Goal: Task Accomplishment & Management: Manage account settings

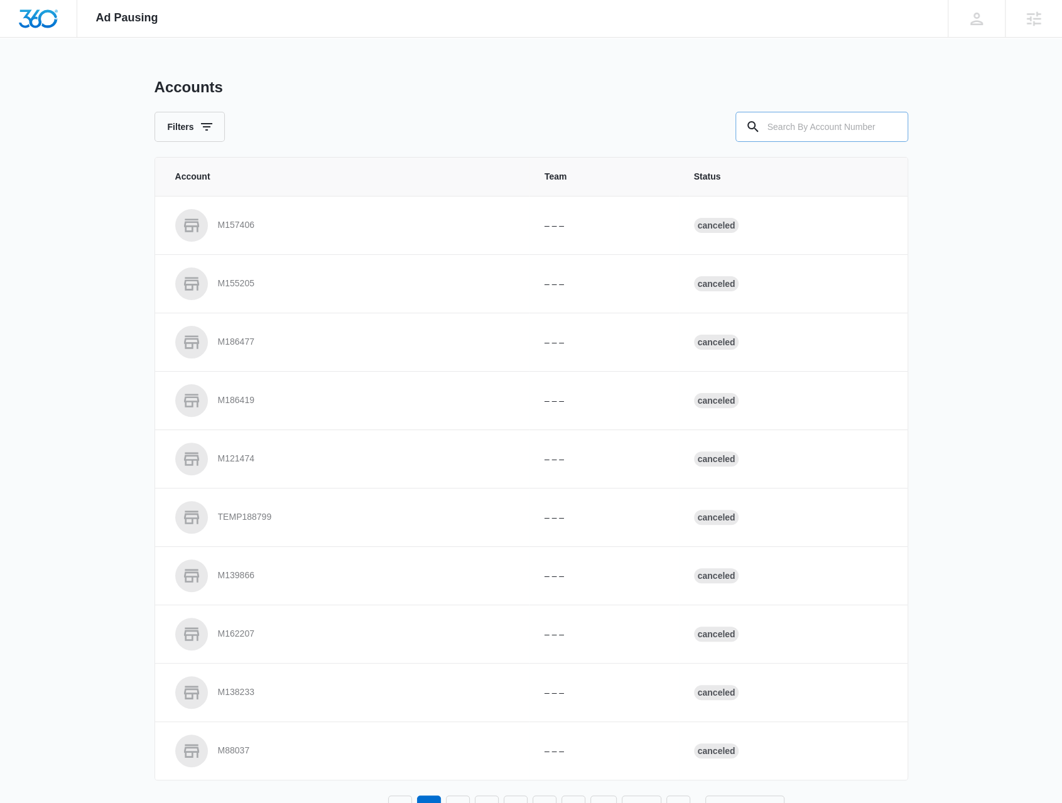
click at [810, 139] on input "text" at bounding box center [821, 127] width 173 height 30
paste input "M174598"
type input "M174598"
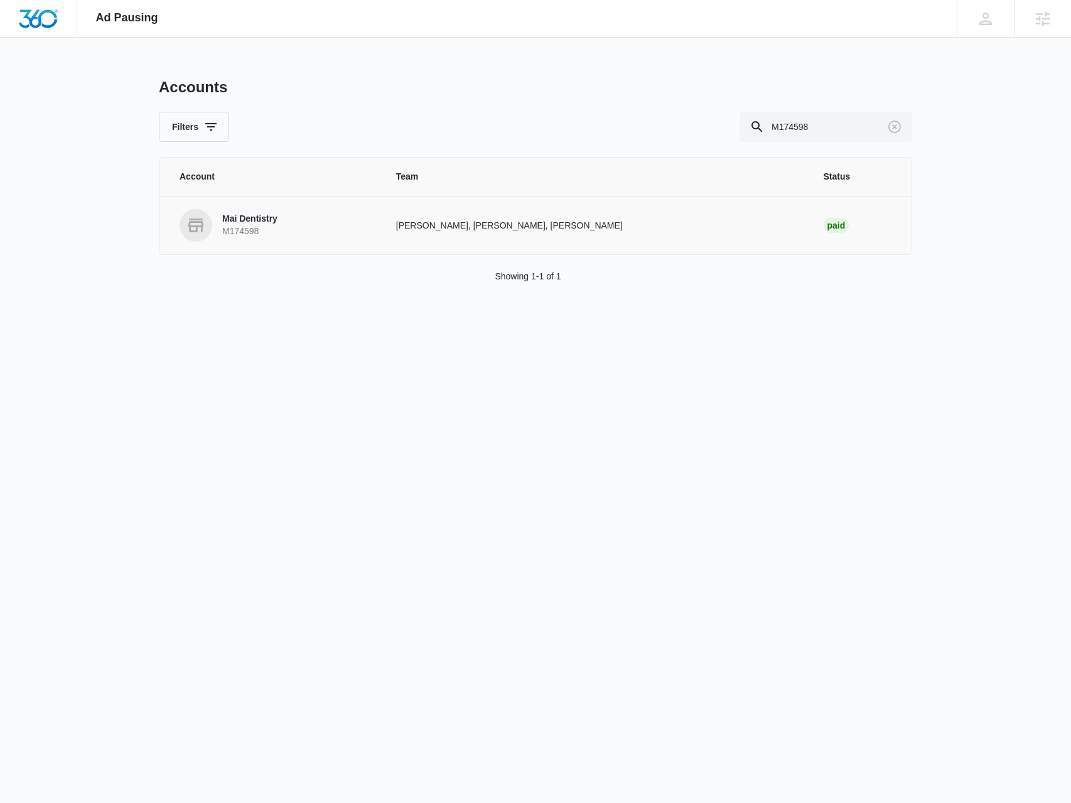
click at [257, 232] on p "M174598" at bounding box center [249, 231] width 55 height 13
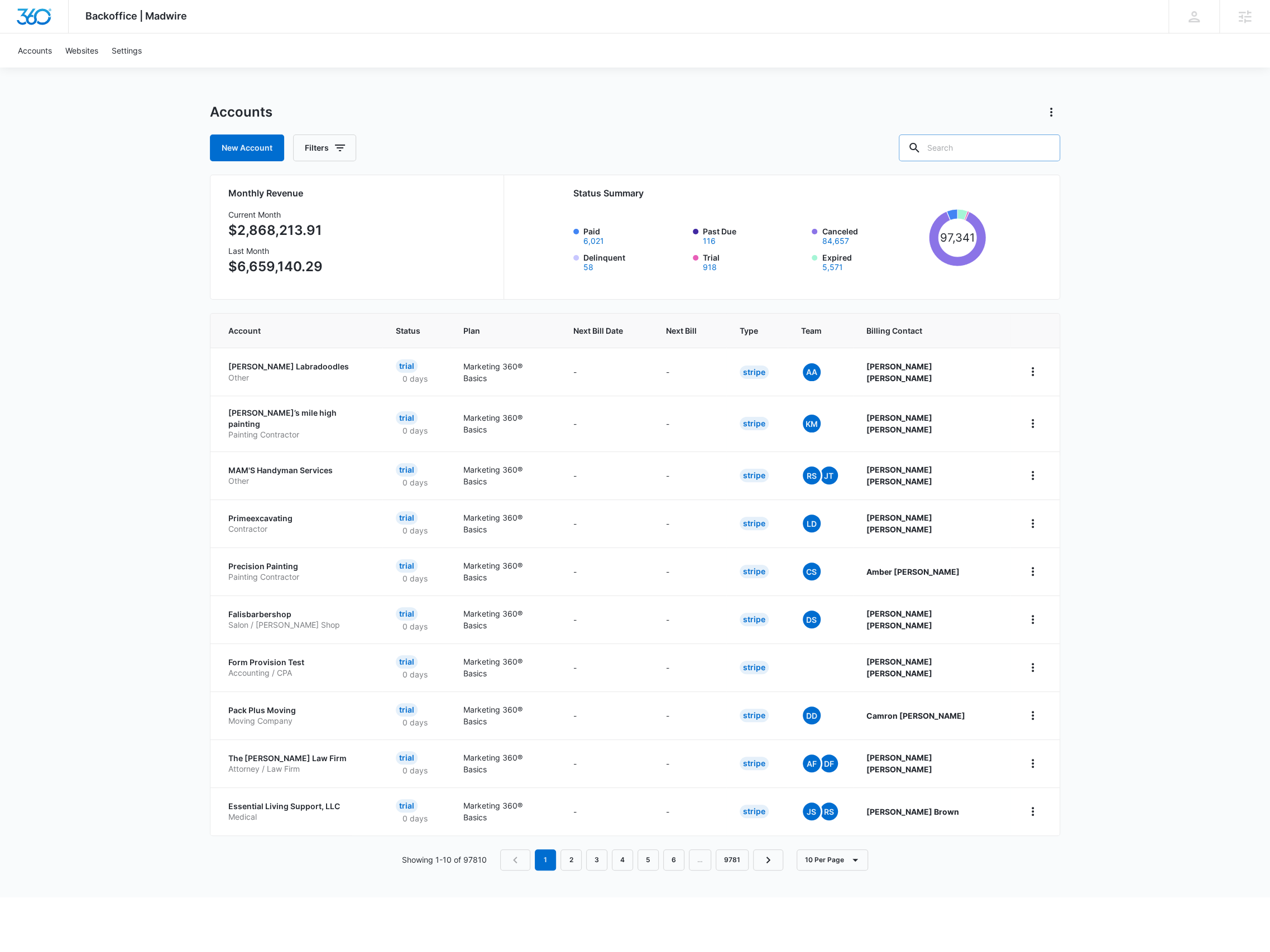
click at [1002, 156] on input "text" at bounding box center [979, 148] width 161 height 27
paste input "M174598"
type input "M174598"
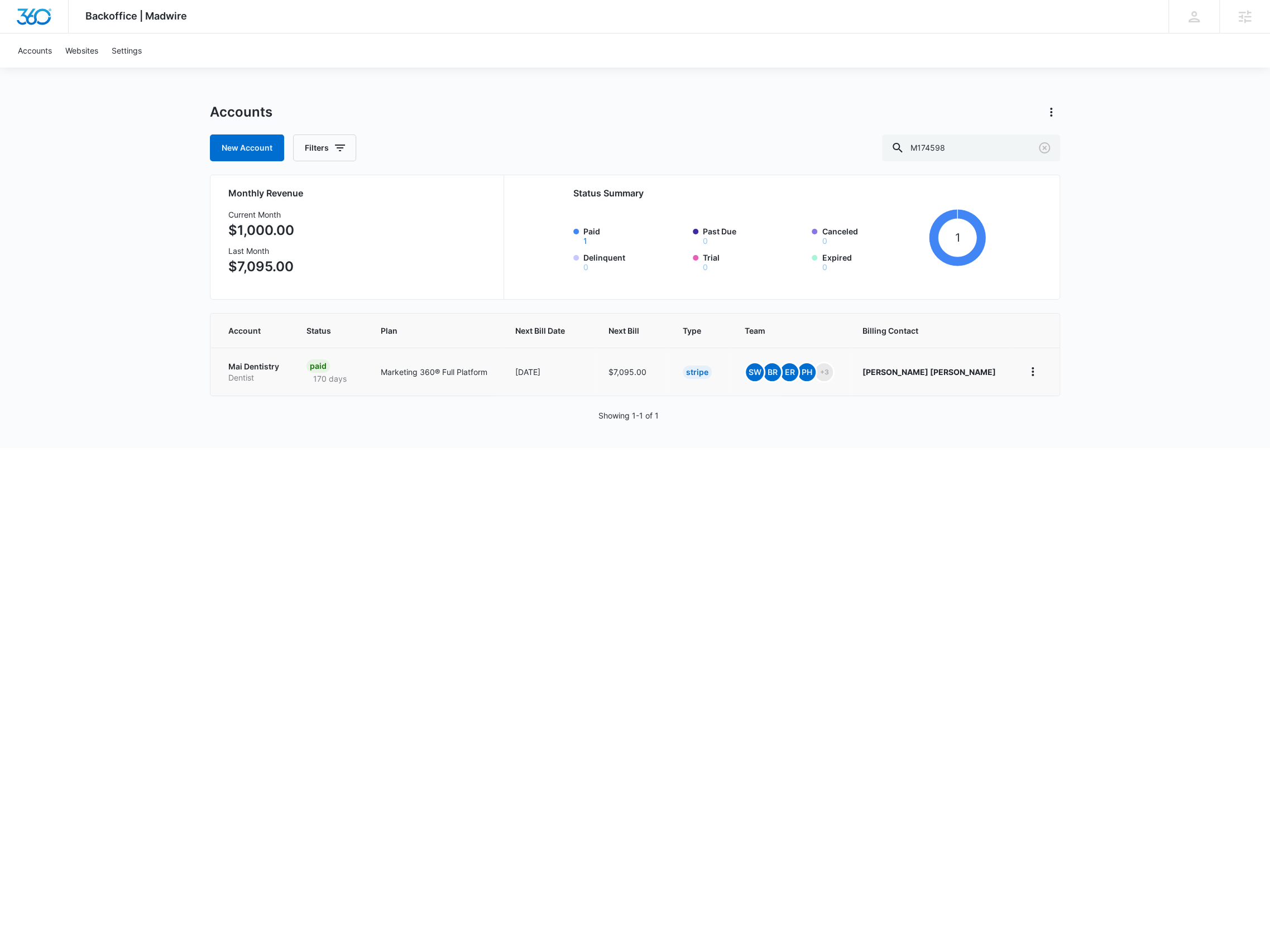
click at [280, 366] on p "Mai Dentistry" at bounding box center [254, 366] width 52 height 12
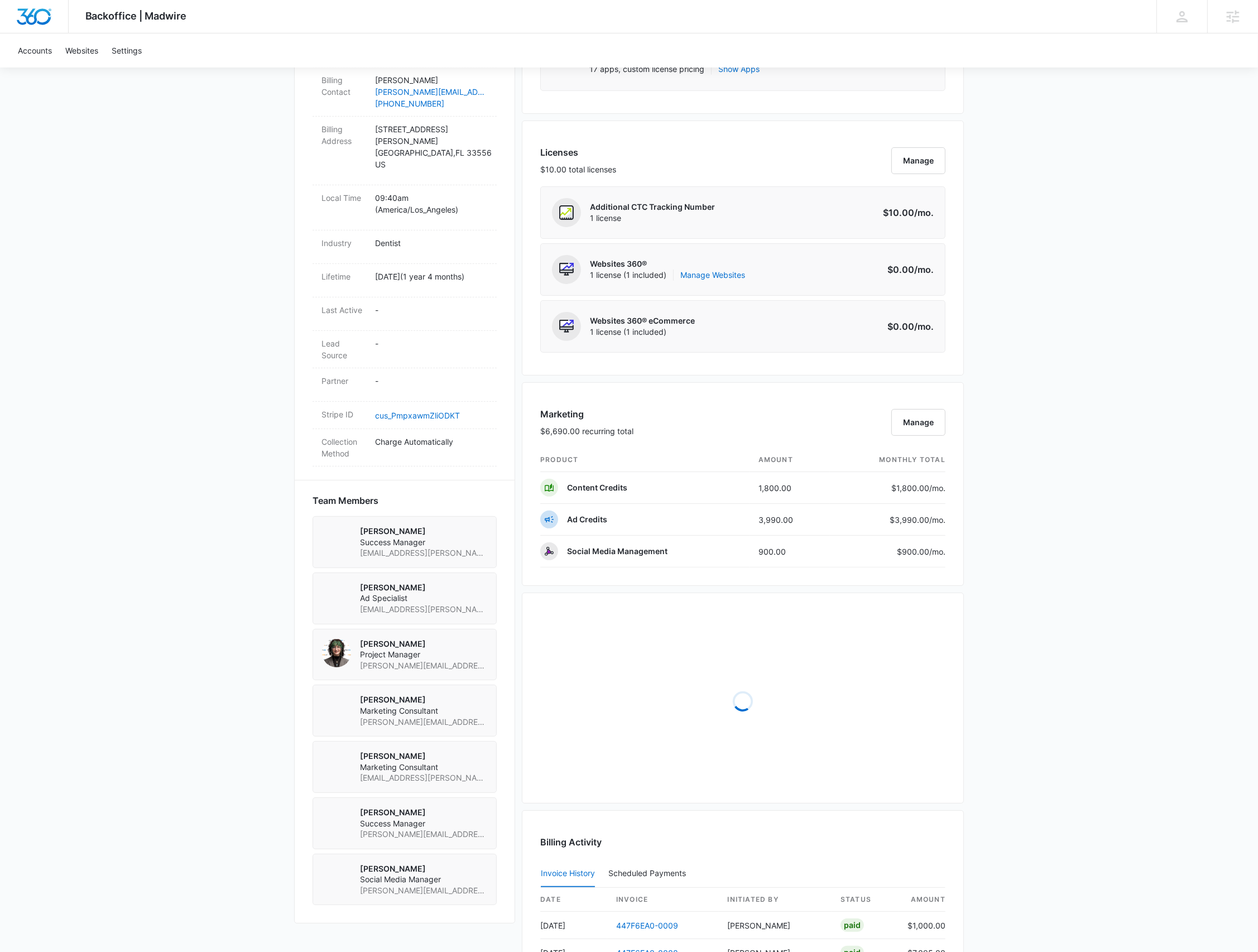
scroll to position [344, 0]
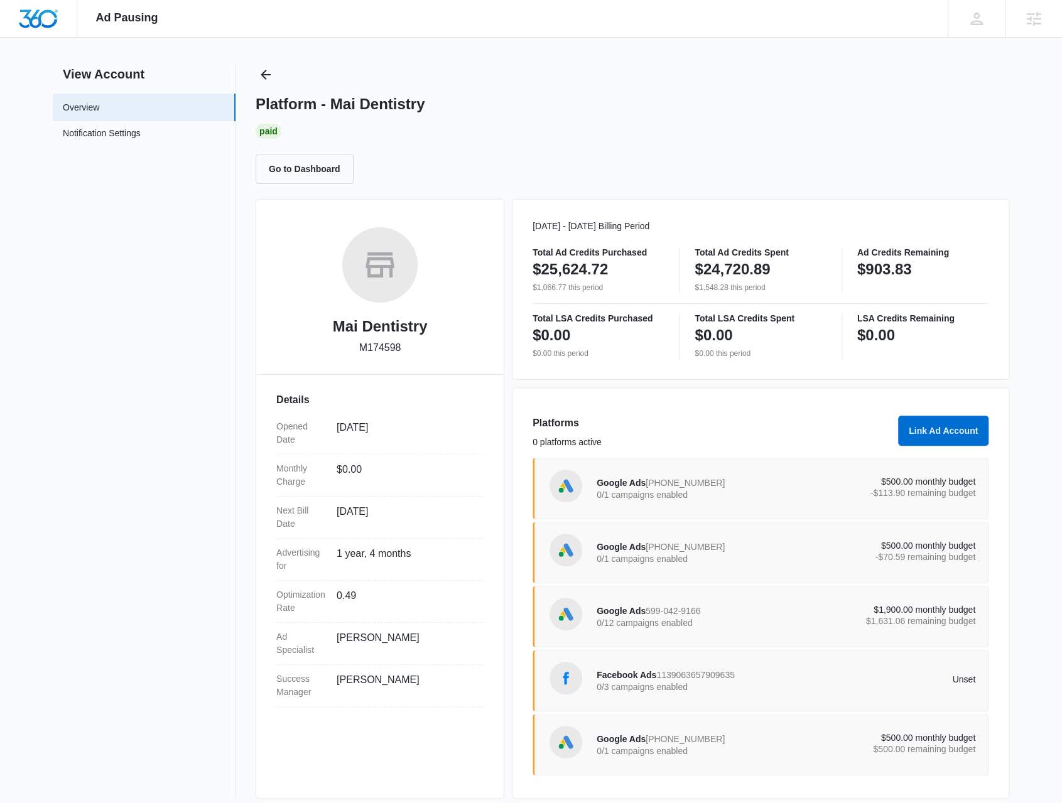
scroll to position [20, 0]
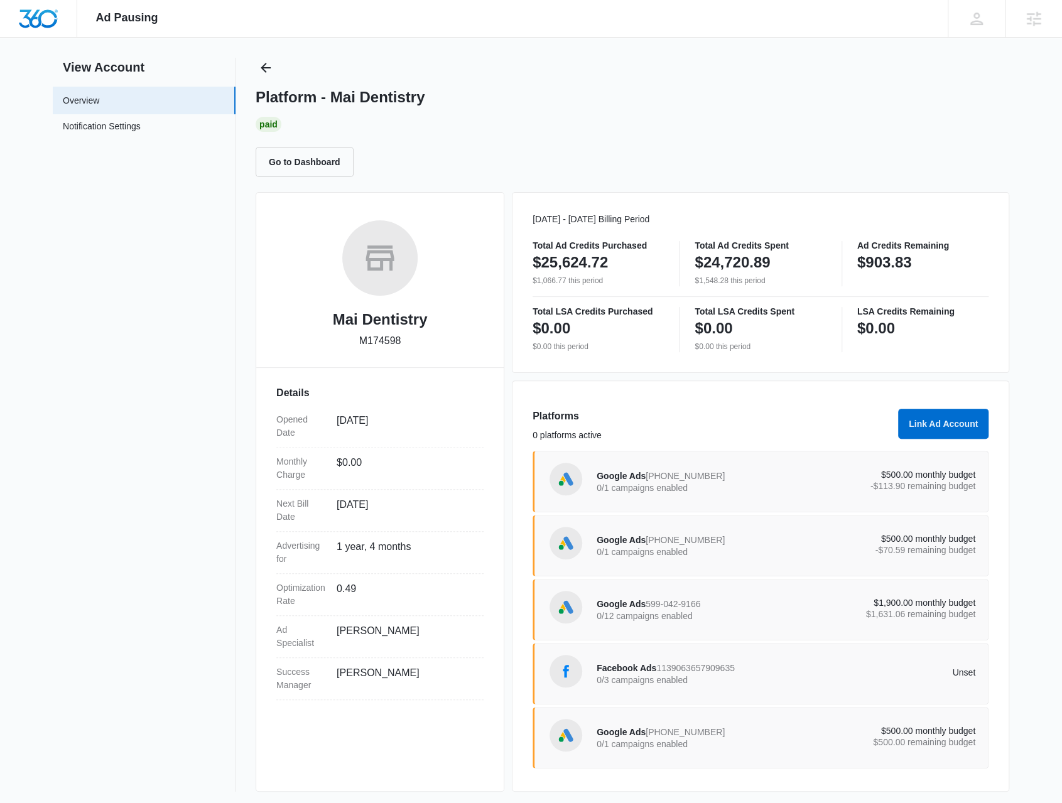
click at [712, 479] on div "Google Ads [PHONE_NUMBER] 0/1 campaigns enabled" at bounding box center [691, 481] width 190 height 26
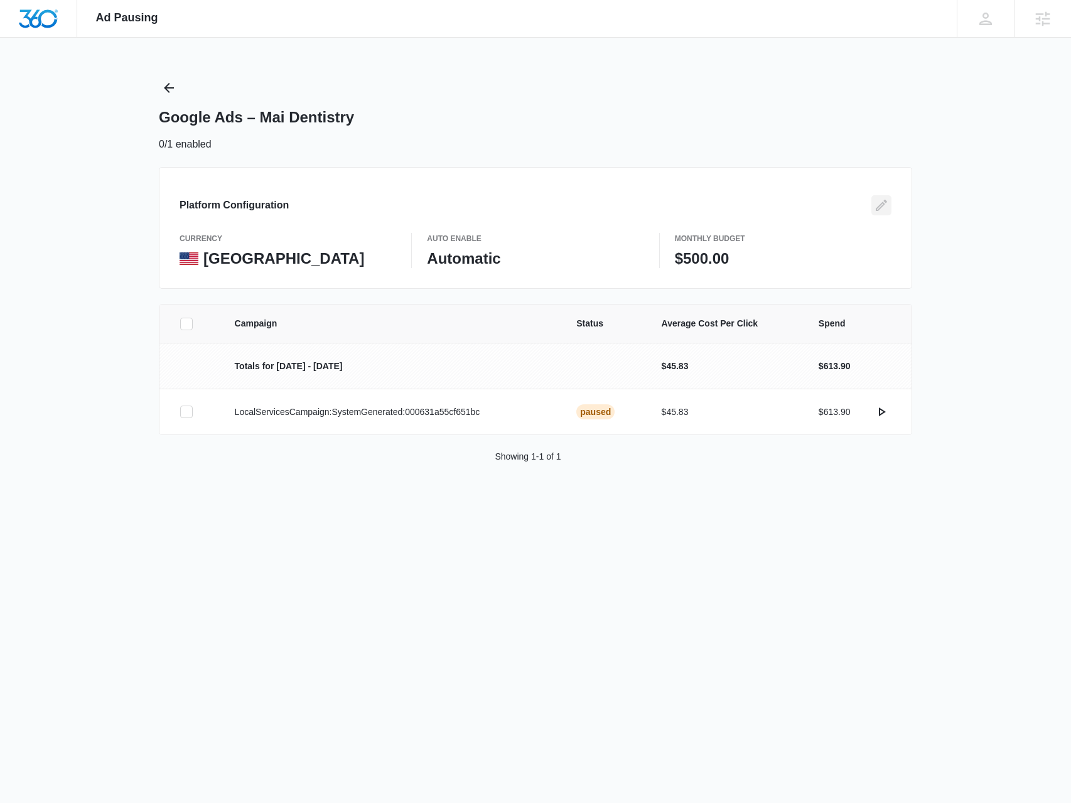
click at [881, 202] on icon "Edit" at bounding box center [881, 205] width 15 height 15
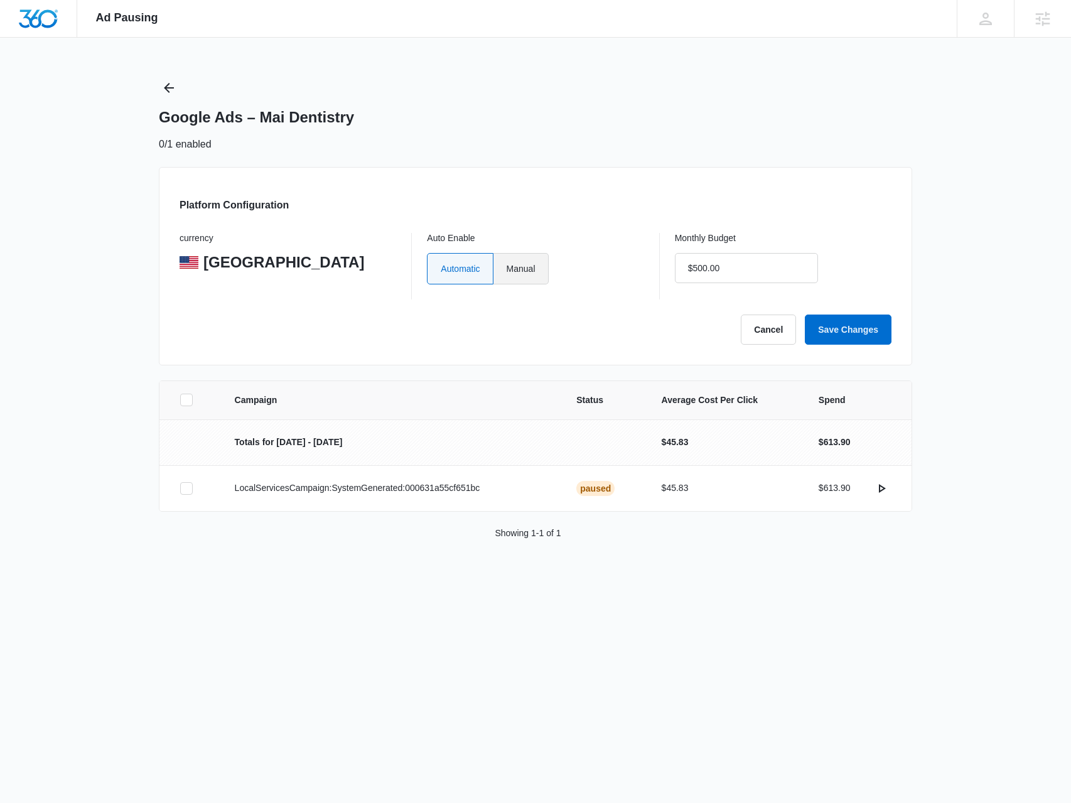
click at [510, 276] on label "Manual" at bounding box center [520, 268] width 55 height 31
click at [507, 269] on input "Manual" at bounding box center [506, 268] width 1 height 1
radio input "true"
type input "$1.00"
click at [853, 330] on button "Save Changes" at bounding box center [848, 330] width 87 height 30
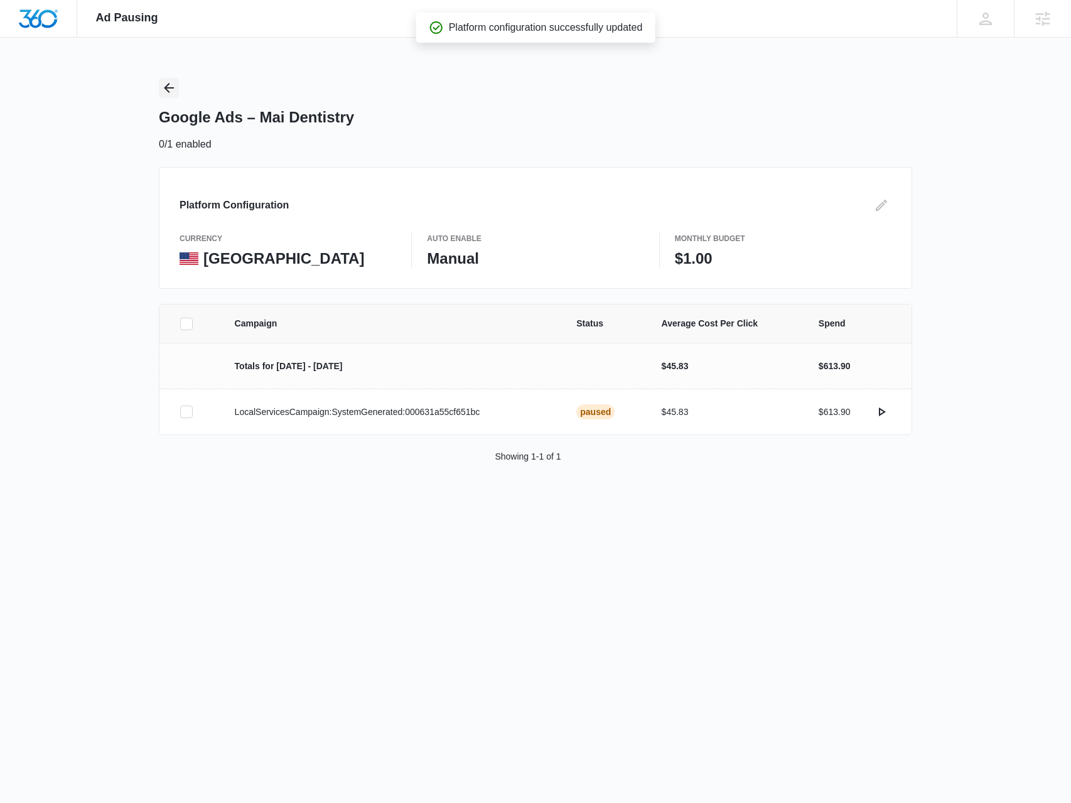
click at [176, 92] on icon "Back" at bounding box center [168, 87] width 15 height 15
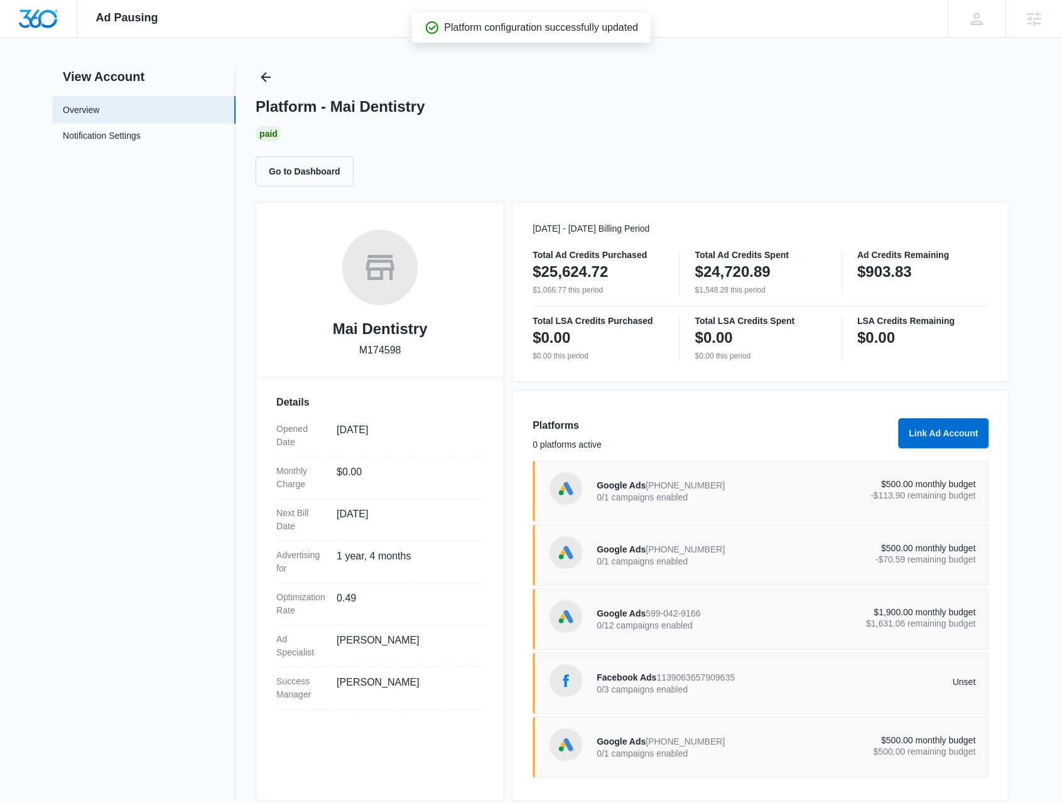
scroll to position [20, 0]
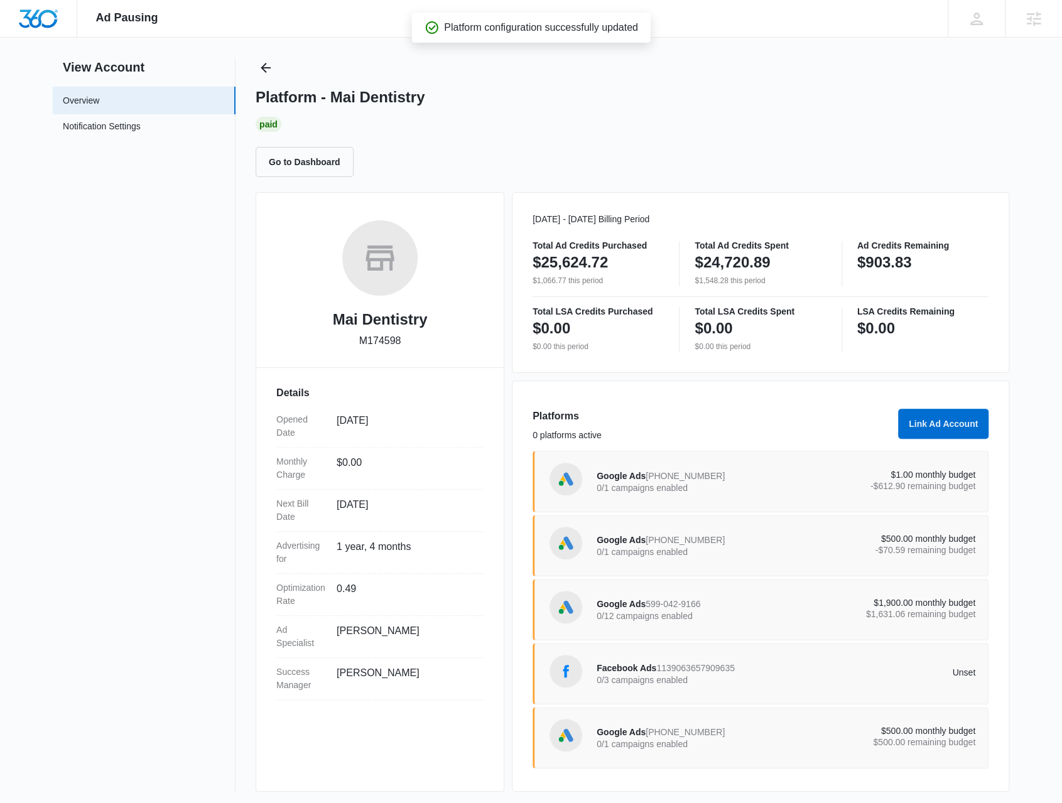
click at [678, 541] on span "919-721-9176" at bounding box center [684, 540] width 79 height 10
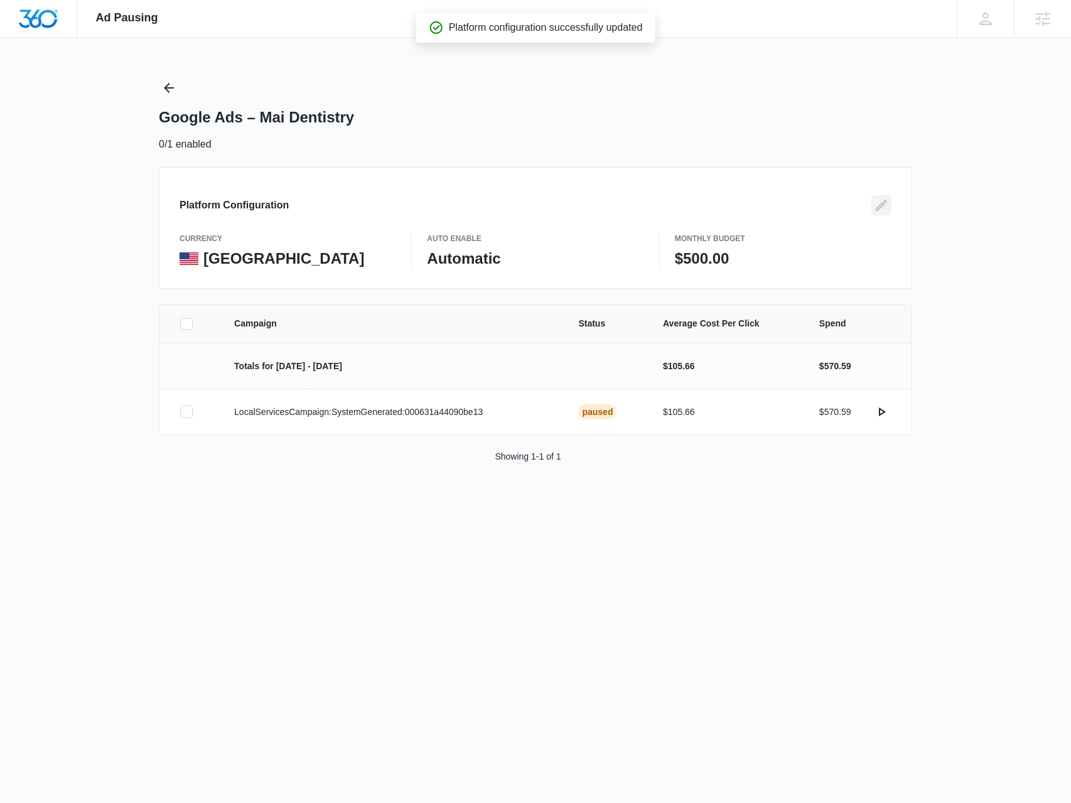
click at [883, 206] on icon "Edit" at bounding box center [881, 205] width 15 height 15
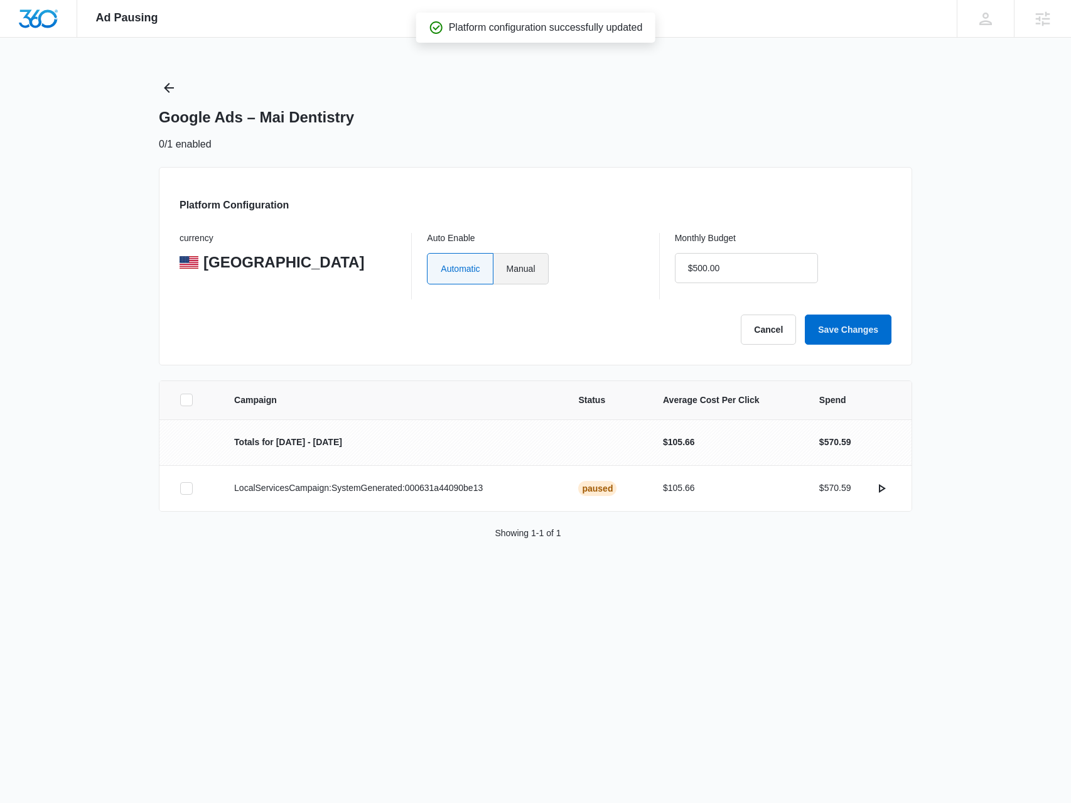
click at [534, 281] on label "Manual" at bounding box center [520, 268] width 55 height 31
click at [507, 269] on input "Manual" at bounding box center [506, 268] width 1 height 1
radio input "true"
click at [779, 276] on input "$0.00" at bounding box center [746, 268] width 143 height 30
drag, startPoint x: 765, startPoint y: 270, endPoint x: 692, endPoint y: 271, distance: 72.8
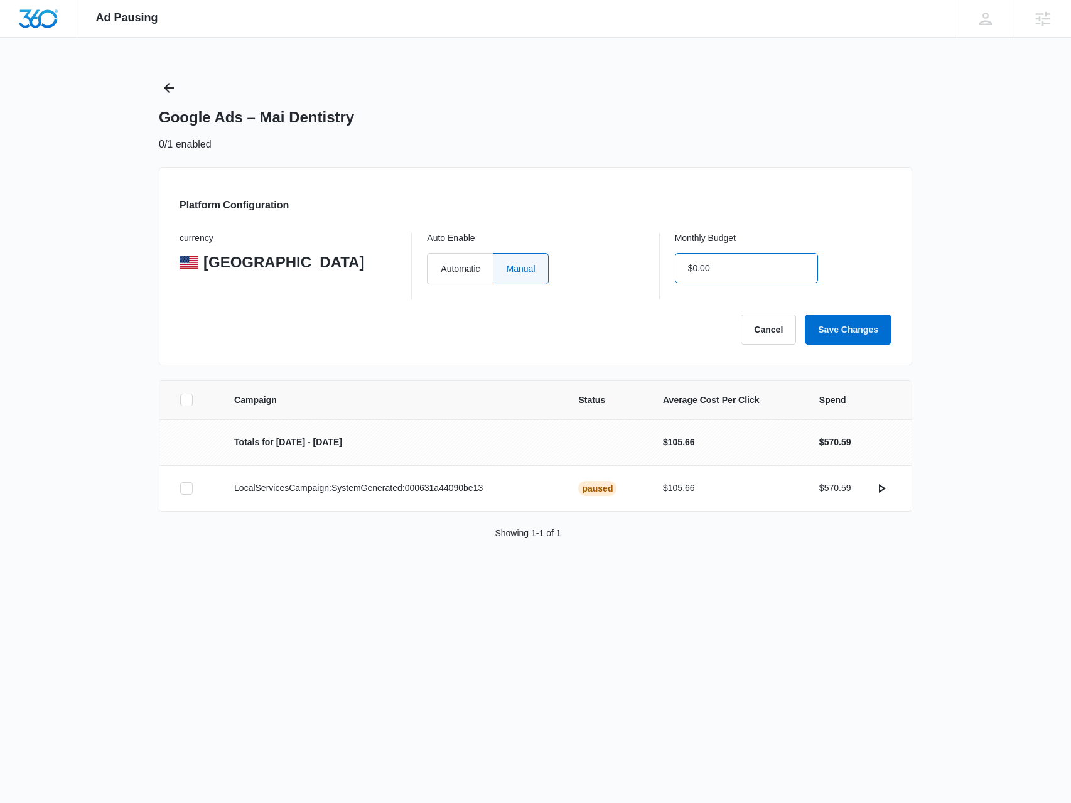
click at [692, 271] on input "$0.00" at bounding box center [746, 268] width 143 height 30
type input "$1.00"
click at [829, 326] on button "Save Changes" at bounding box center [848, 330] width 87 height 30
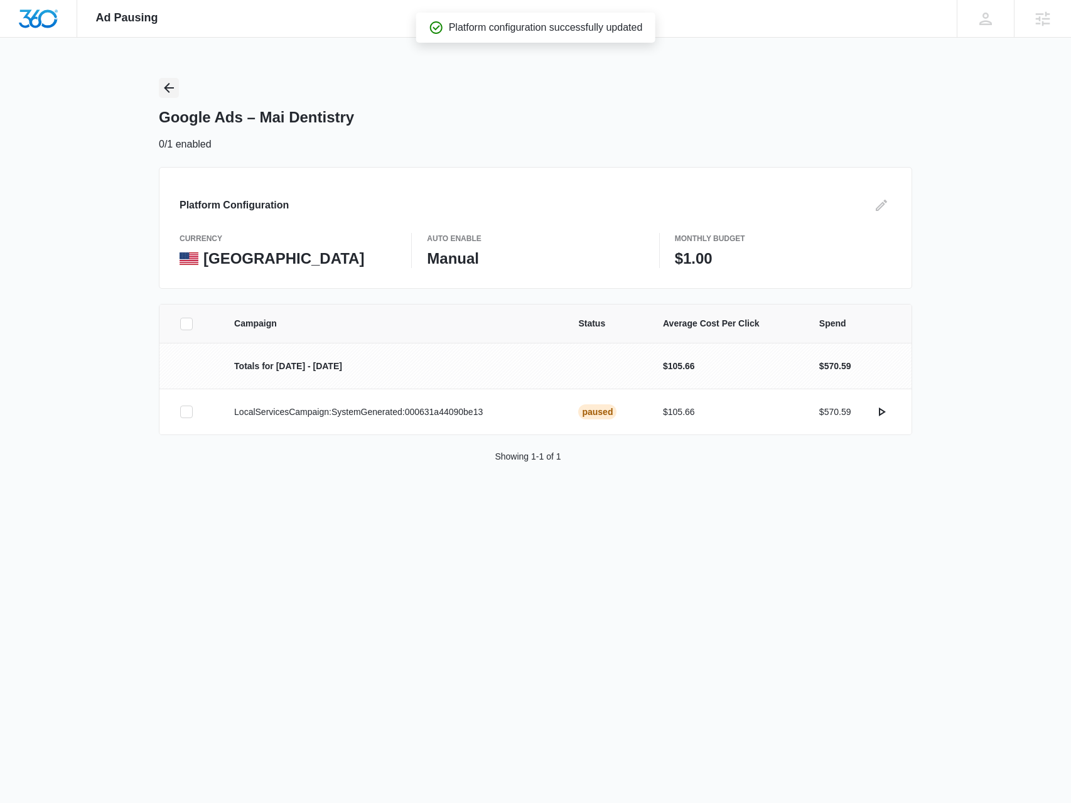
click at [173, 90] on icon "Back" at bounding box center [168, 87] width 15 height 15
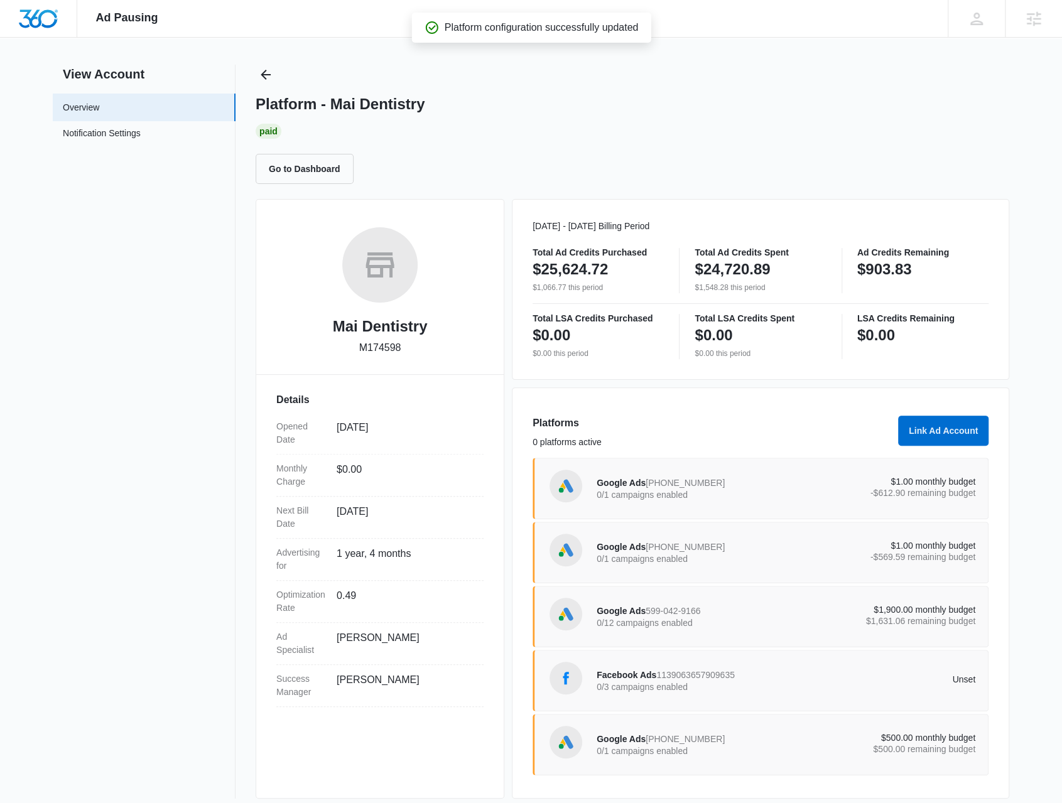
scroll to position [20, 0]
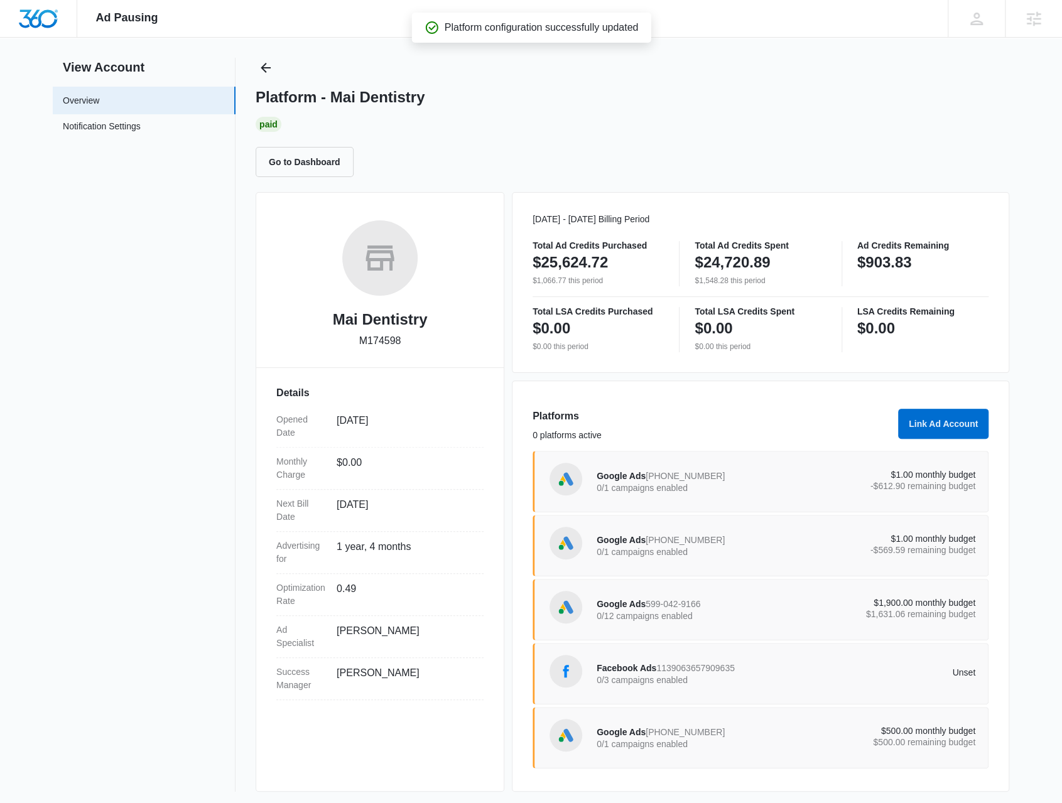
click at [649, 592] on div "Google Ads 599-042-9166 0/12 campaigns enabled $1,900.00 monthly budget $1,631.…" at bounding box center [785, 609] width 379 height 35
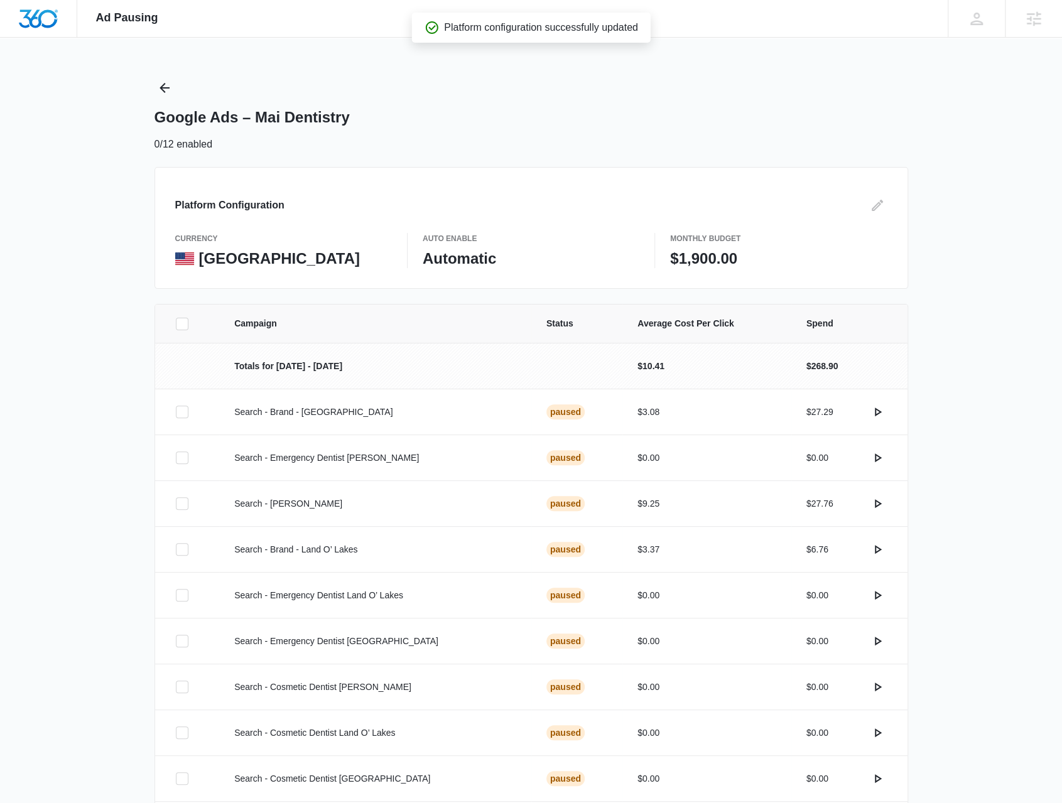
click at [887, 200] on div "Platform Configuration currency United States Auto Enable Automatic Monthly Bud…" at bounding box center [530, 228] width 753 height 122
click at [868, 212] on button "Edit" at bounding box center [877, 205] width 20 height 20
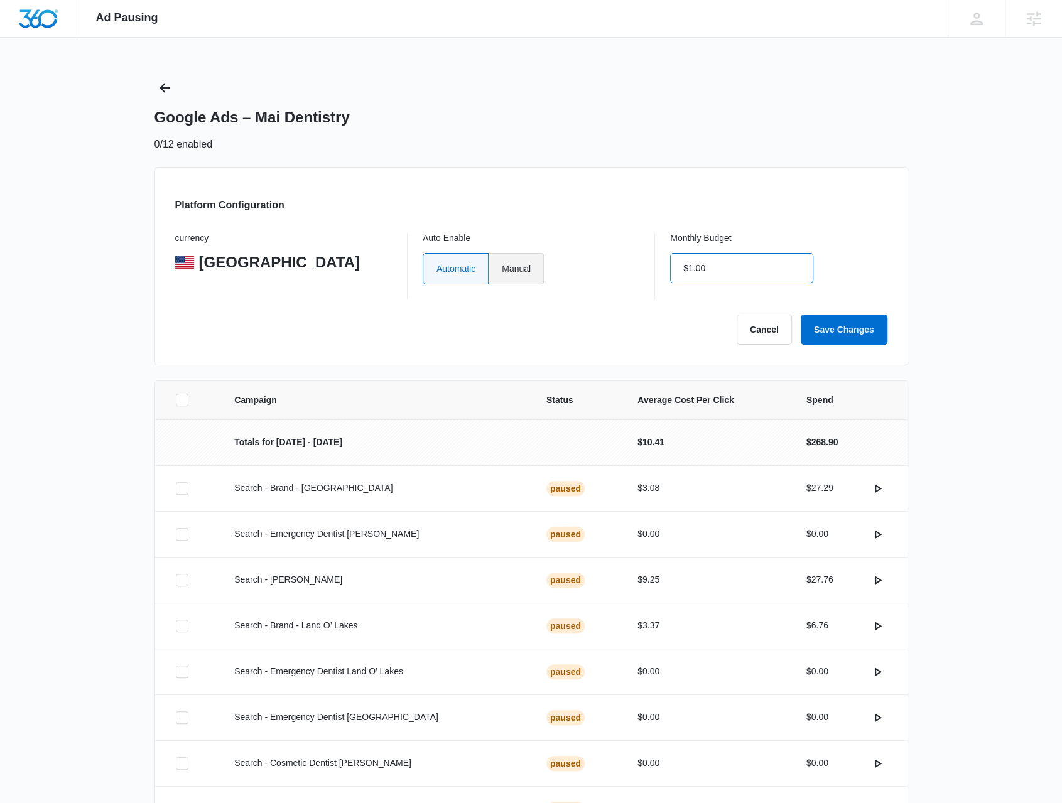
type input "$1.00"
click at [530, 269] on label "Manual" at bounding box center [515, 268] width 55 height 31
click at [502, 269] on input "Manual" at bounding box center [501, 268] width 1 height 1
radio input "true"
click at [883, 333] on button "Save Changes" at bounding box center [843, 330] width 87 height 30
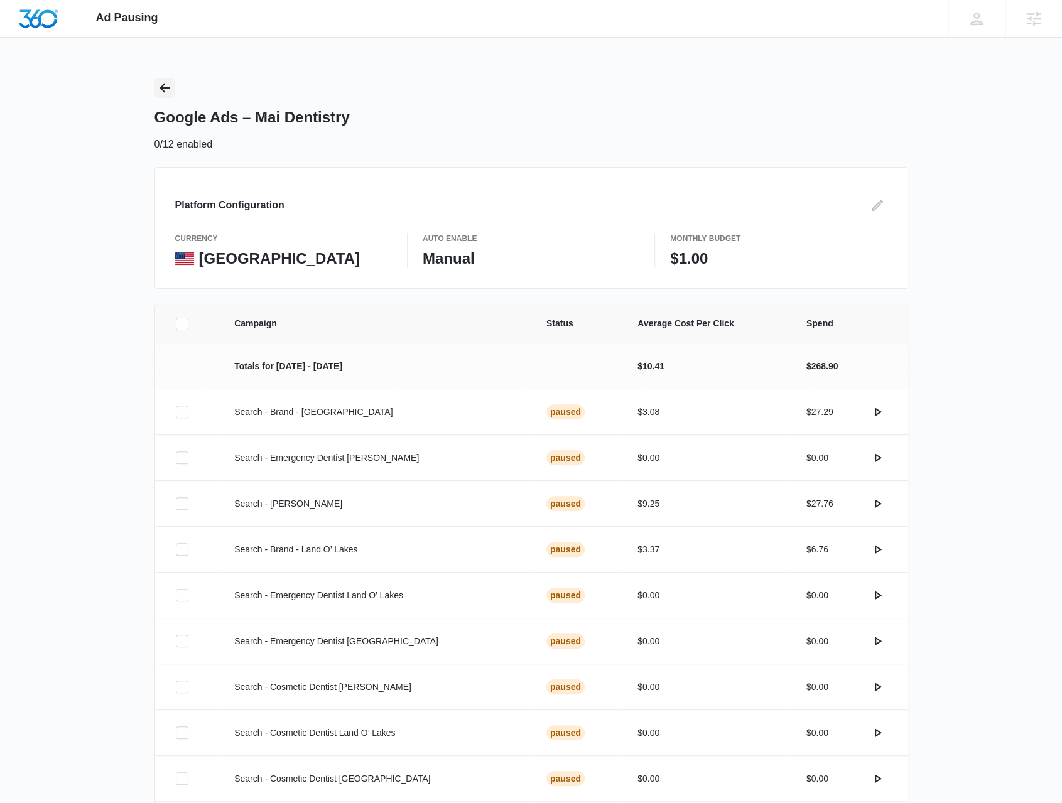
click at [168, 89] on icon "Back" at bounding box center [164, 87] width 15 height 15
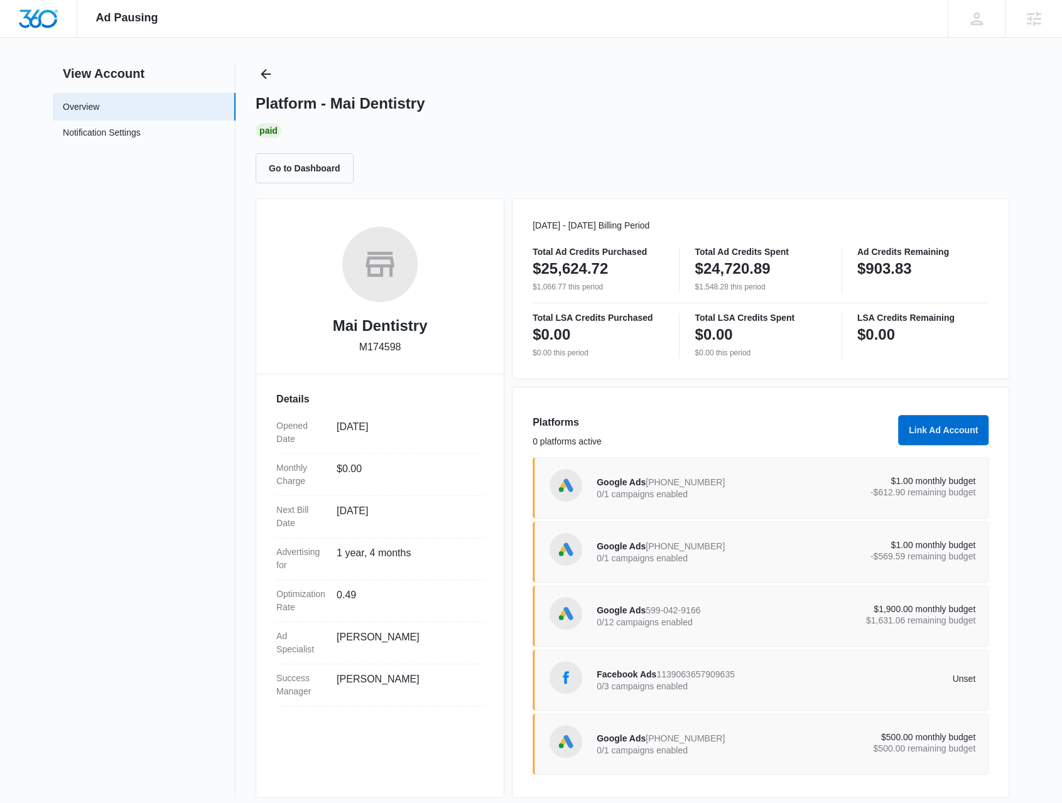
scroll to position [20, 0]
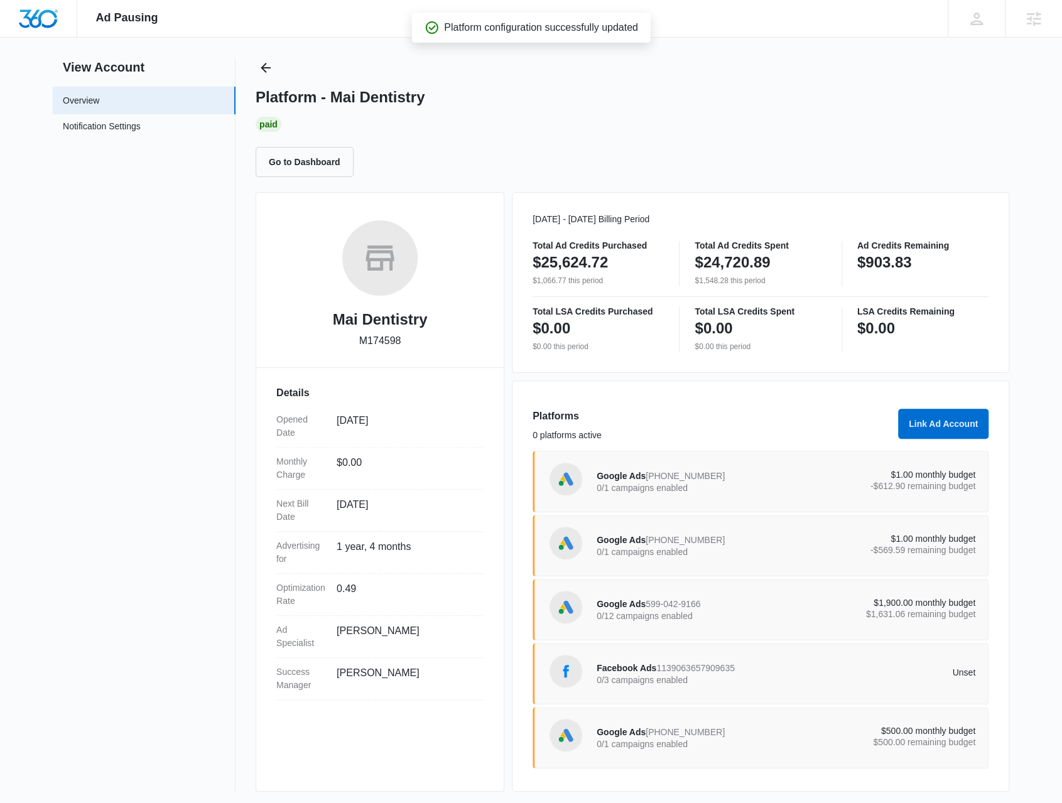
click at [650, 664] on span "Facebook Ads" at bounding box center [626, 668] width 60 height 10
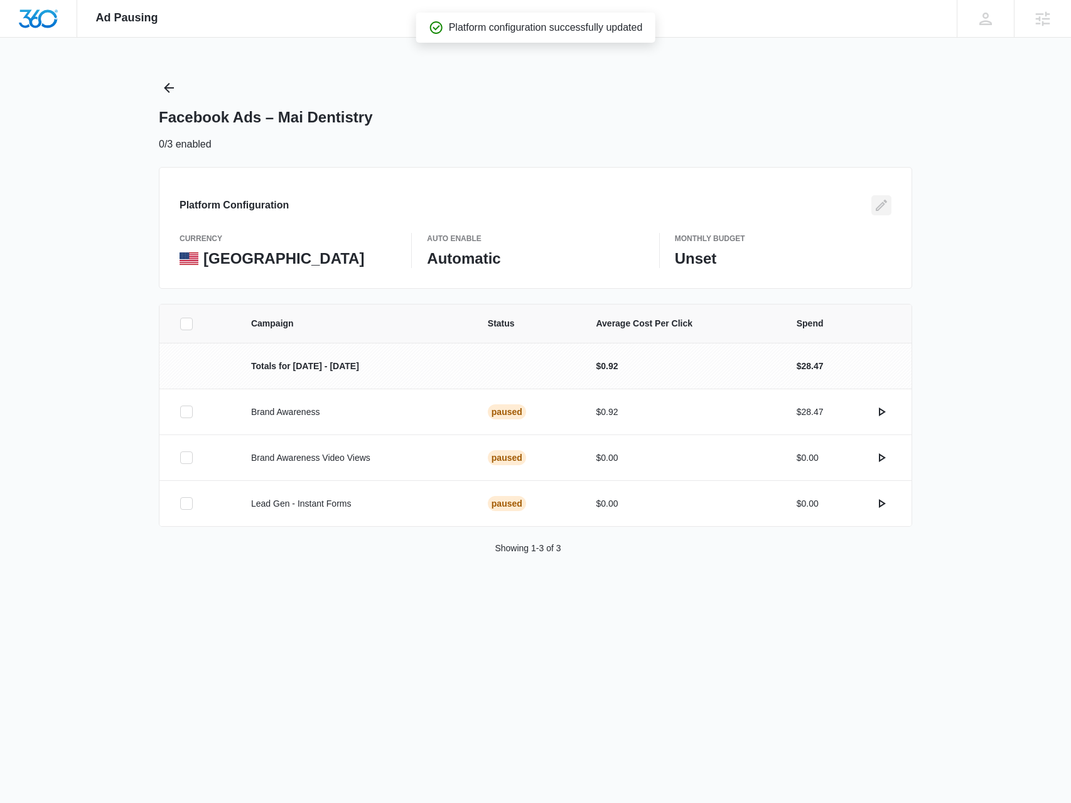
click at [886, 205] on icon "Edit" at bounding box center [881, 205] width 15 height 15
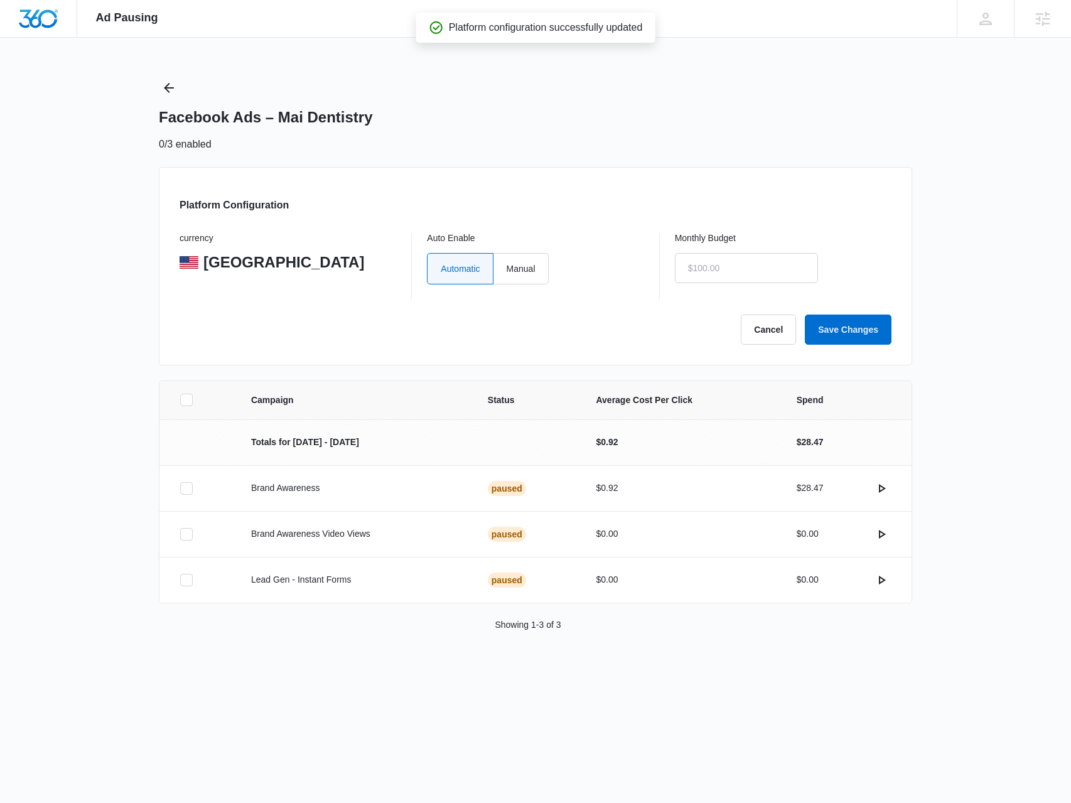
type input "$0.00"
click at [507, 262] on label "Manual" at bounding box center [520, 268] width 55 height 31
click at [507, 268] on input "Manual" at bounding box center [506, 268] width 1 height 1
radio input "true"
click at [726, 266] on input "$0.00" at bounding box center [746, 268] width 143 height 30
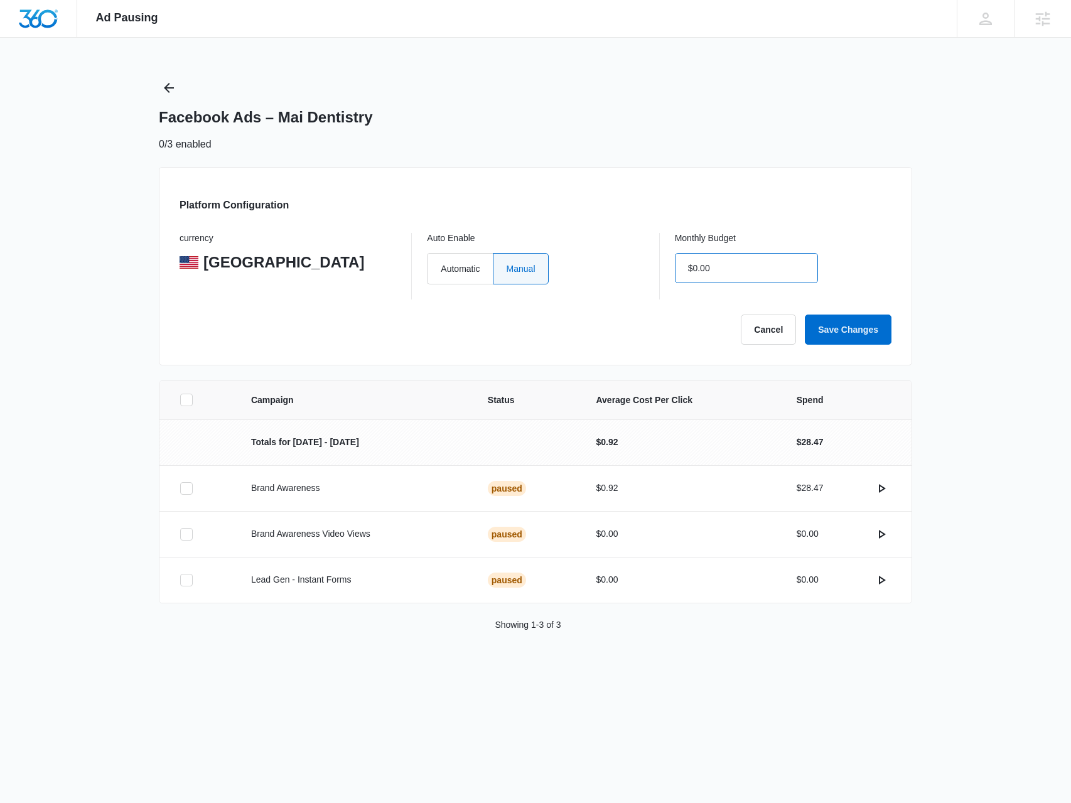
click at [725, 266] on input "$0.00" at bounding box center [746, 268] width 143 height 30
type input "$1.00"
click at [820, 310] on form "currency United States Auto Enable Automatic Manual Monthly Budget $1.00 Cancel…" at bounding box center [536, 289] width 712 height 112
click at [829, 324] on button "Save Changes" at bounding box center [848, 330] width 87 height 30
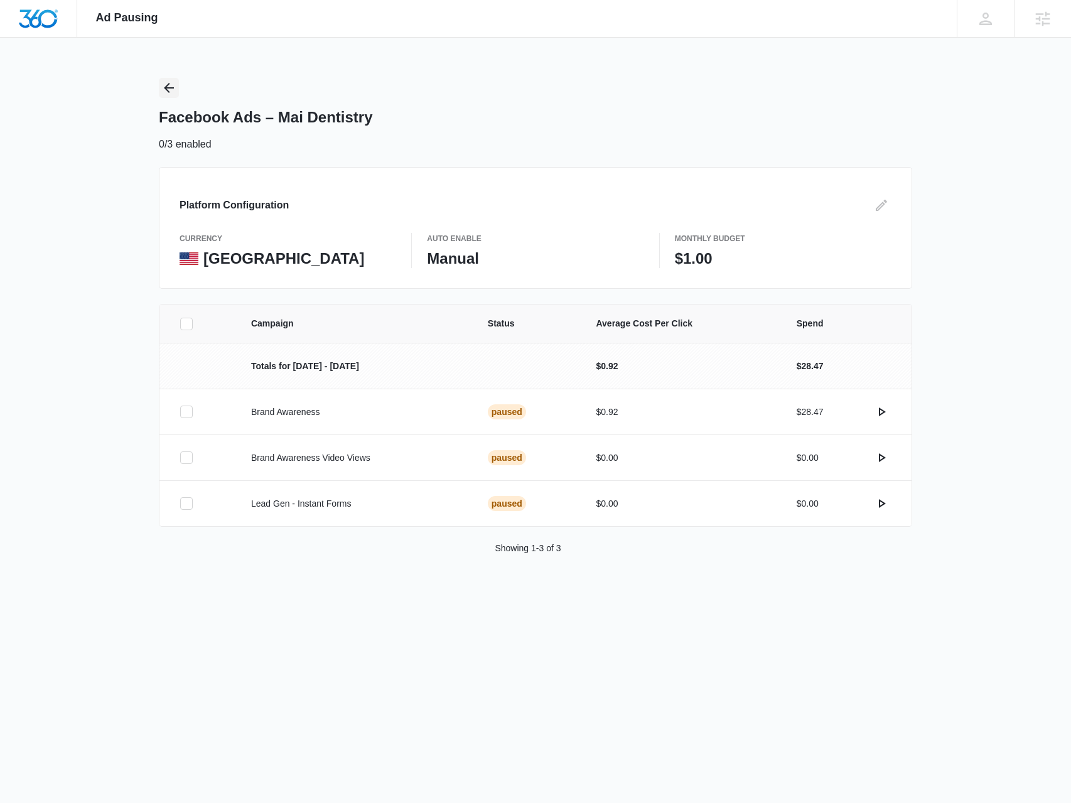
click at [178, 82] on button "Back" at bounding box center [169, 88] width 20 height 20
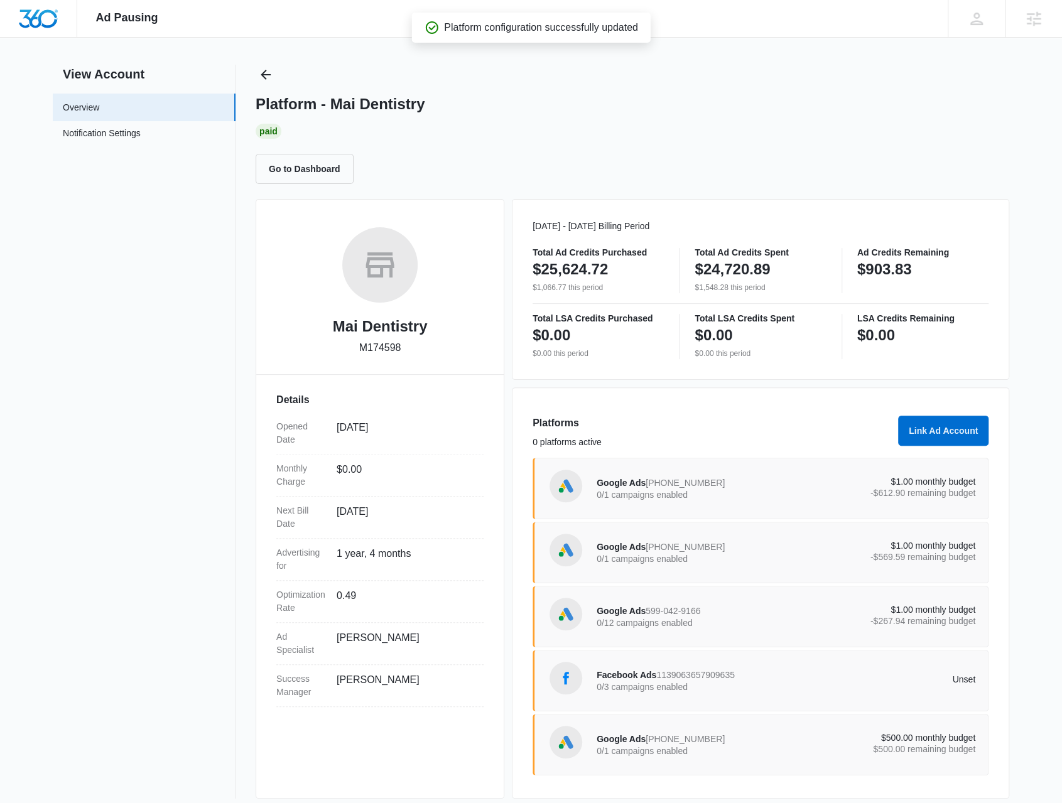
scroll to position [20, 0]
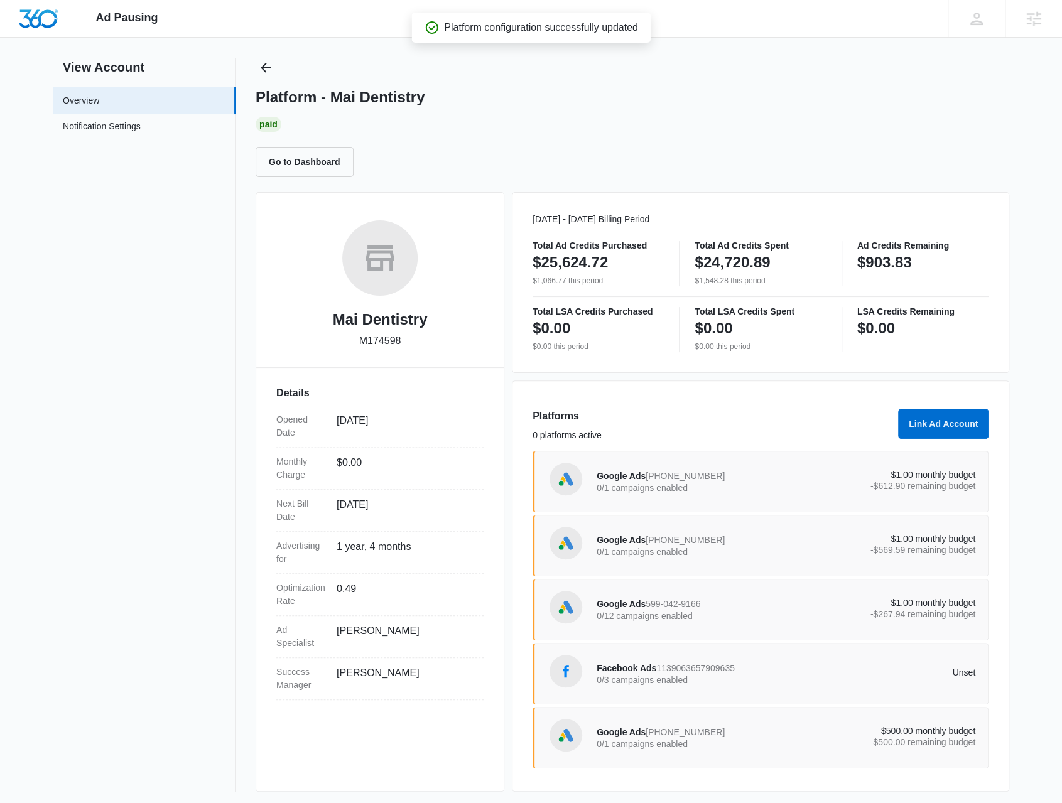
click at [697, 733] on span "475-402-5041" at bounding box center [684, 732] width 79 height 10
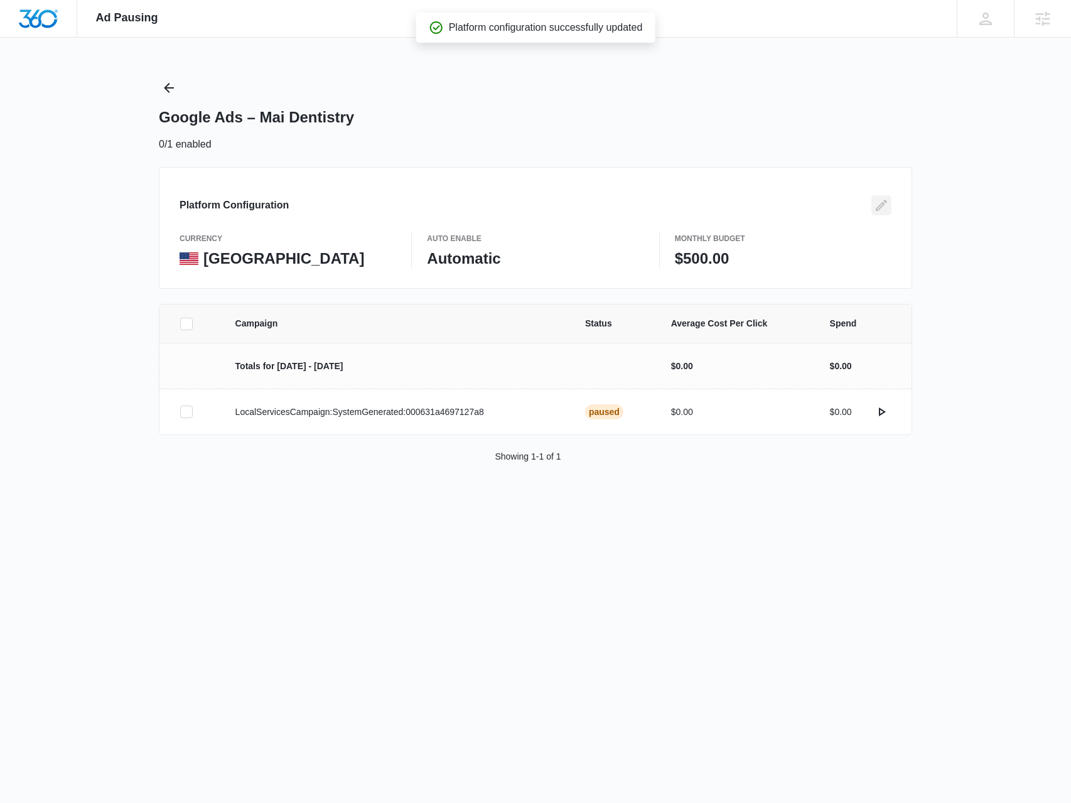
click at [883, 202] on icon "Edit" at bounding box center [881, 205] width 15 height 15
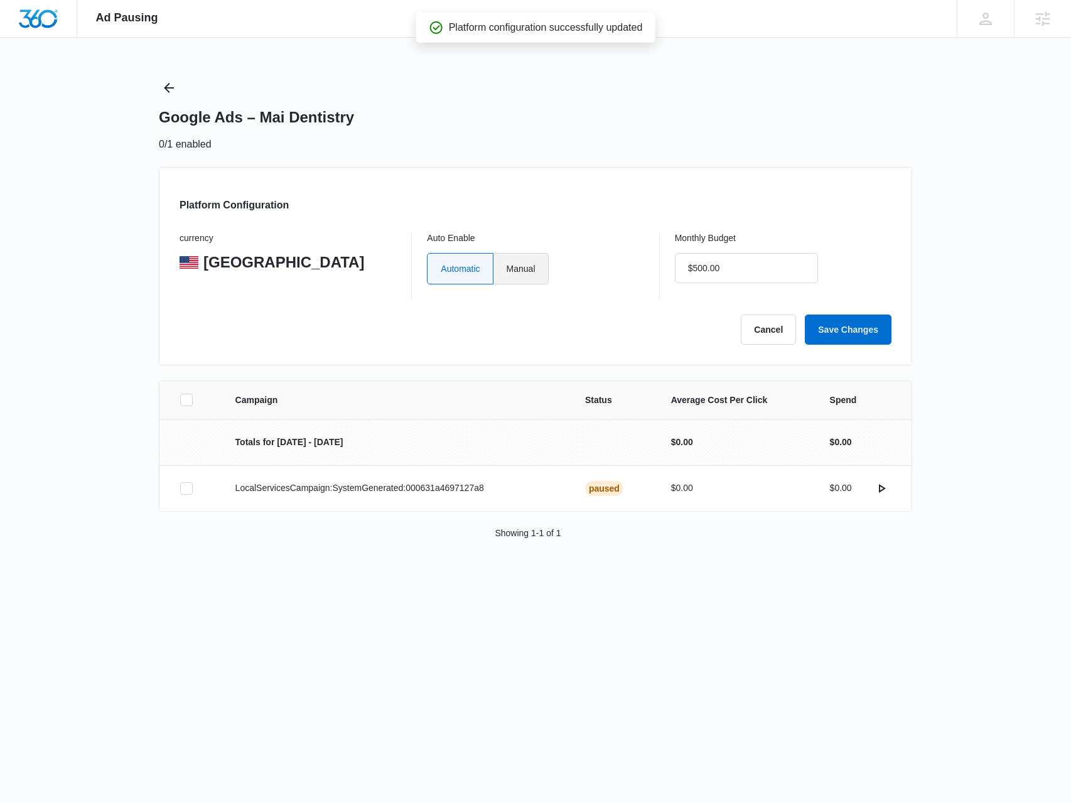
click at [500, 277] on label "Manual" at bounding box center [520, 268] width 55 height 31
click at [506, 269] on input "Manual" at bounding box center [506, 268] width 1 height 1
radio input "true"
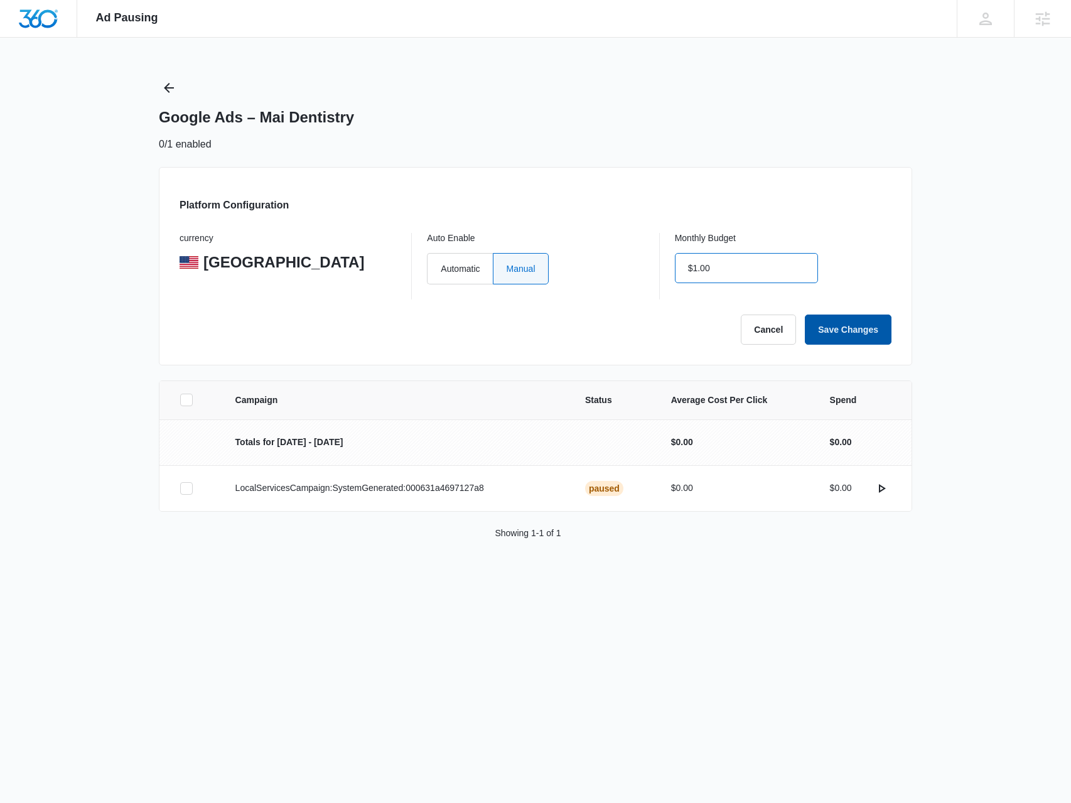
type input "$1.00"
click at [841, 326] on button "Save Changes" at bounding box center [848, 330] width 87 height 30
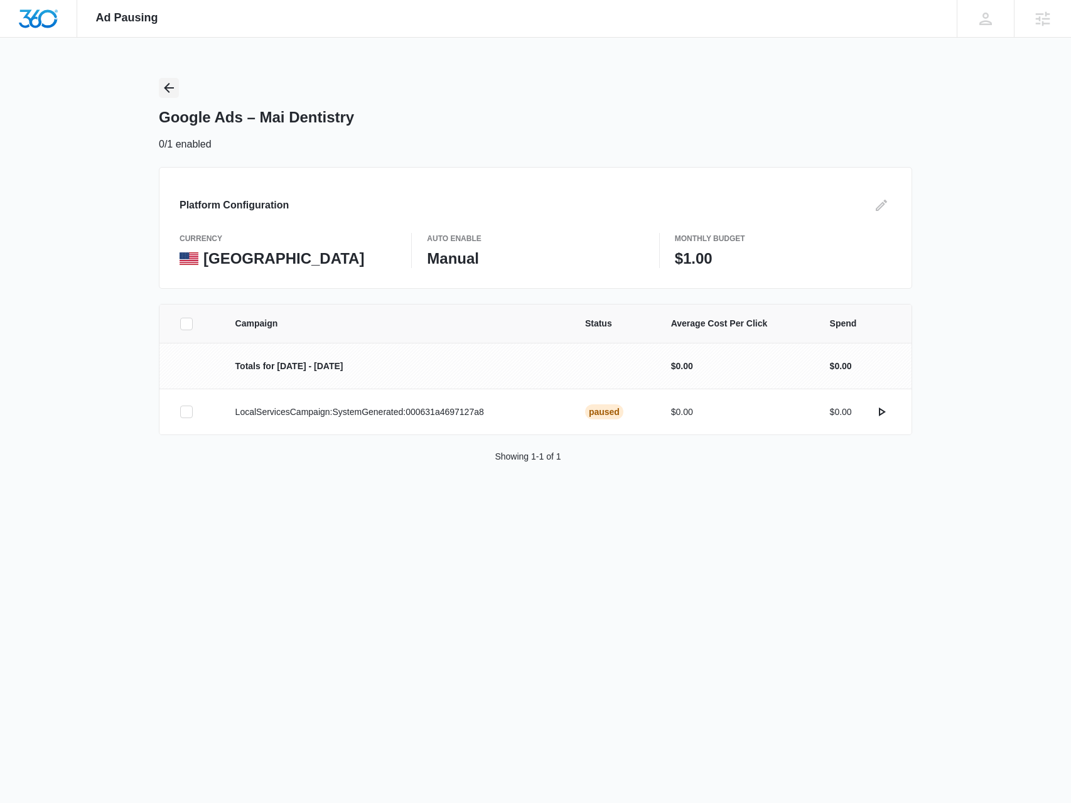
click at [175, 86] on icon "Back" at bounding box center [168, 87] width 15 height 15
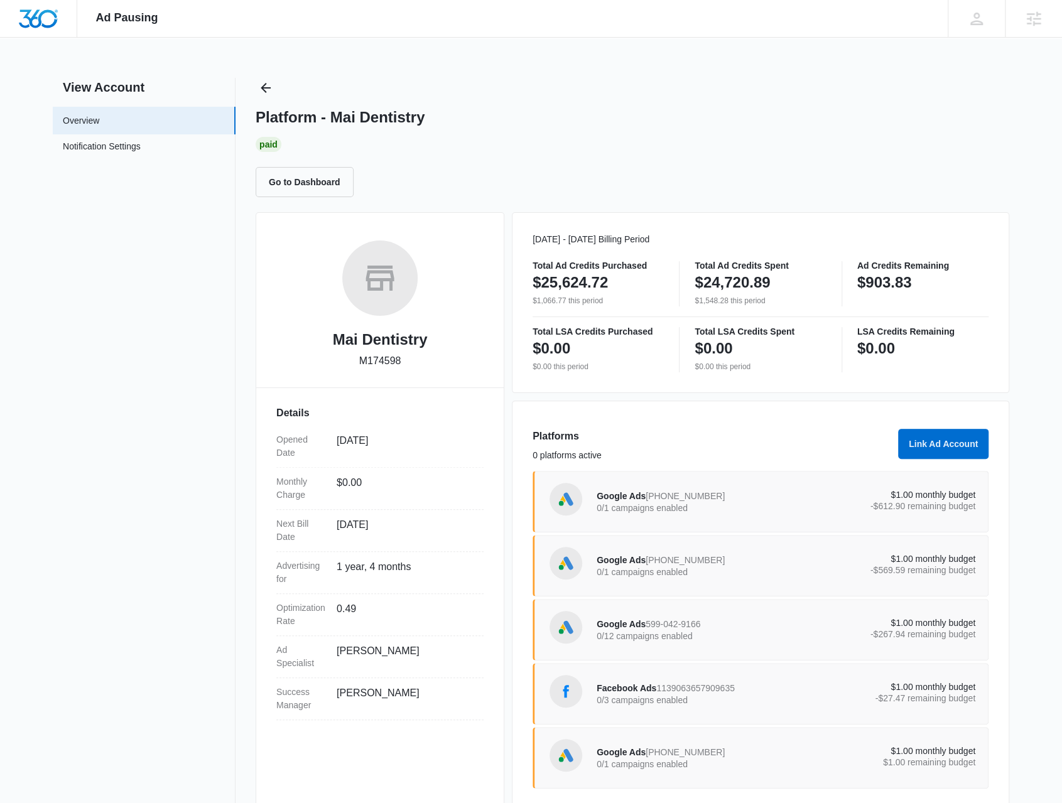
scroll to position [20, 0]
